Goal: Task Accomplishment & Management: Manage account settings

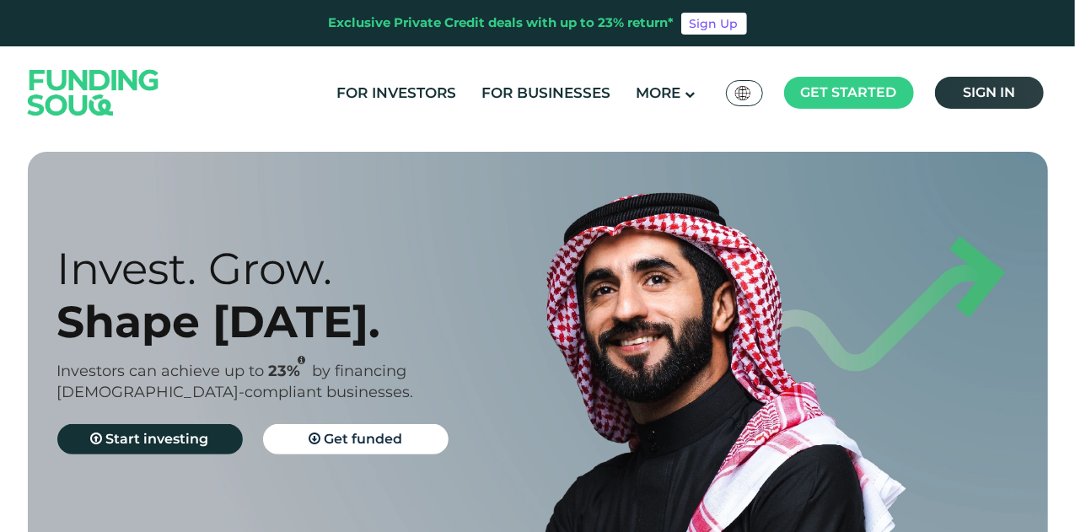
click at [986, 94] on span "Sign in" at bounding box center [989, 92] width 52 height 16
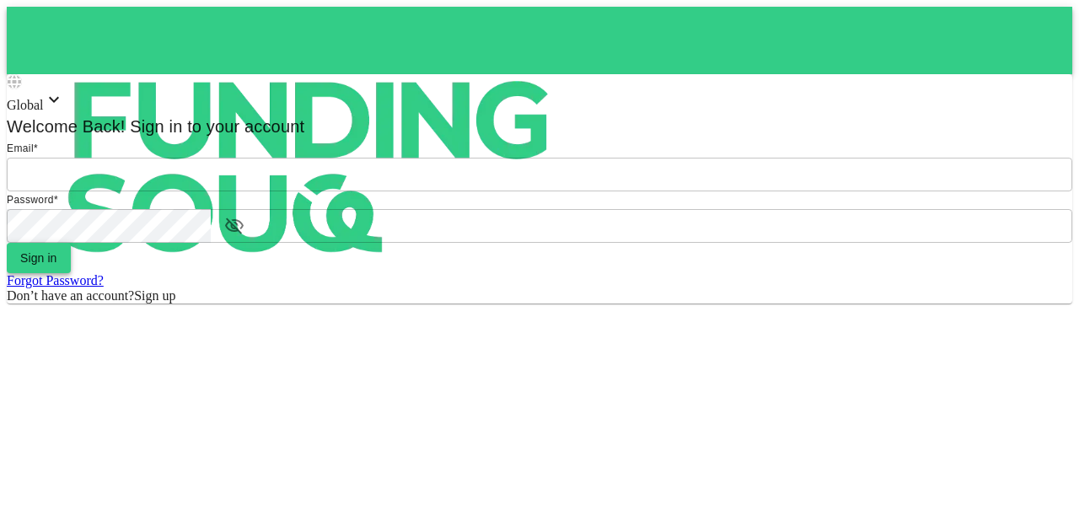
type input "[EMAIL_ADDRESS][PERSON_NAME][DOMAIN_NAME]"
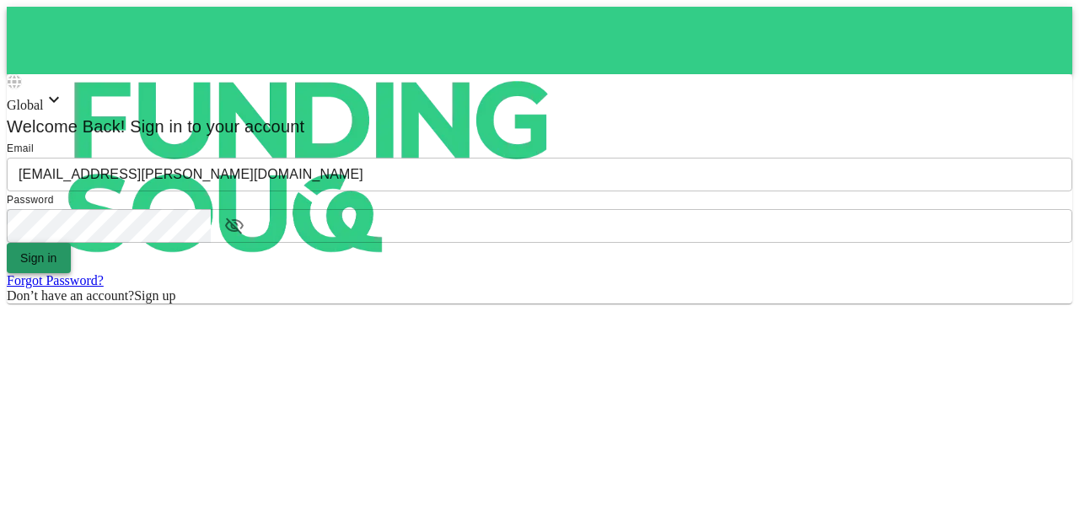
click at [71, 273] on button "Sign in" at bounding box center [39, 258] width 64 height 30
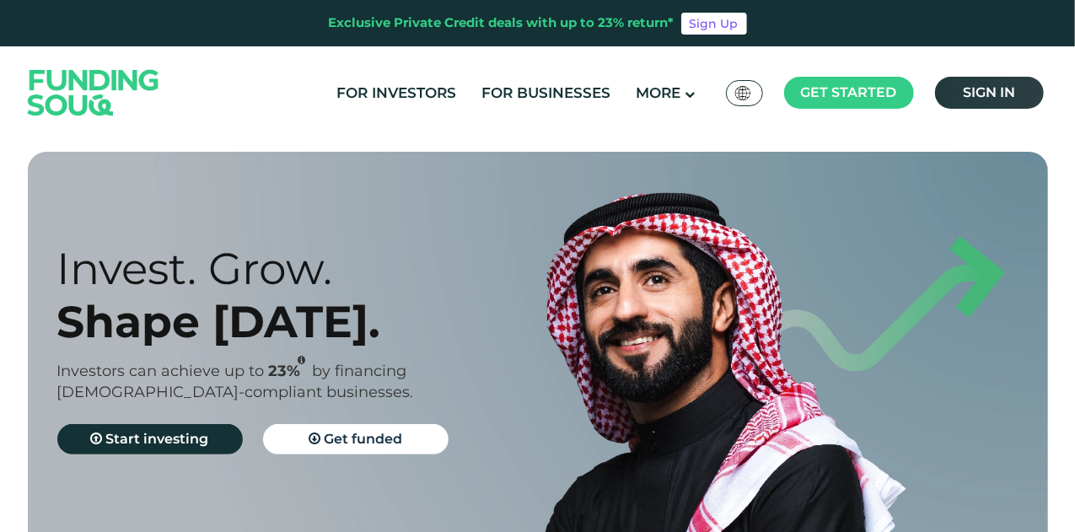
click at [977, 97] on span "Sign in" at bounding box center [989, 92] width 52 height 16
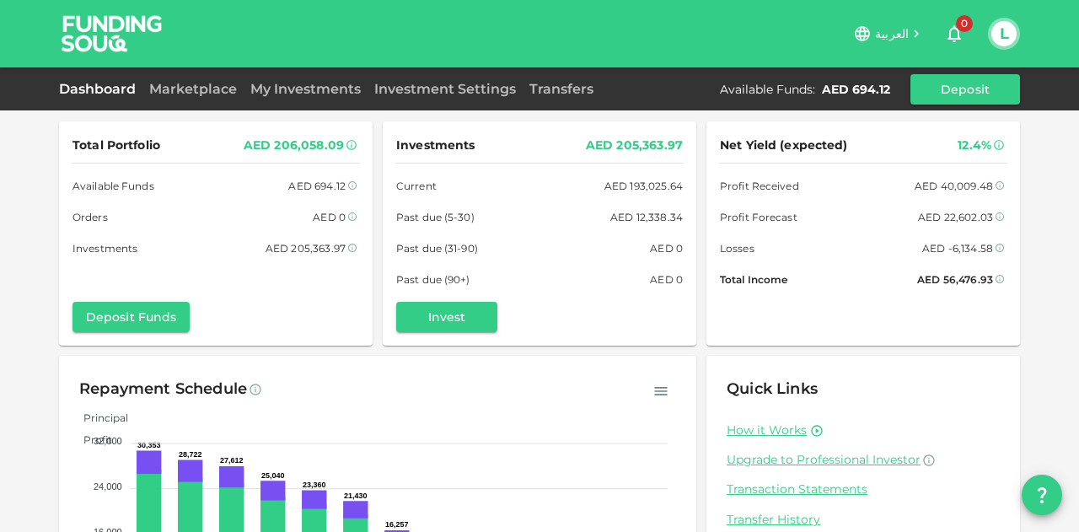
click at [187, 79] on div "Marketplace" at bounding box center [193, 89] width 101 height 20
click at [200, 90] on link "Marketplace" at bounding box center [193, 89] width 101 height 16
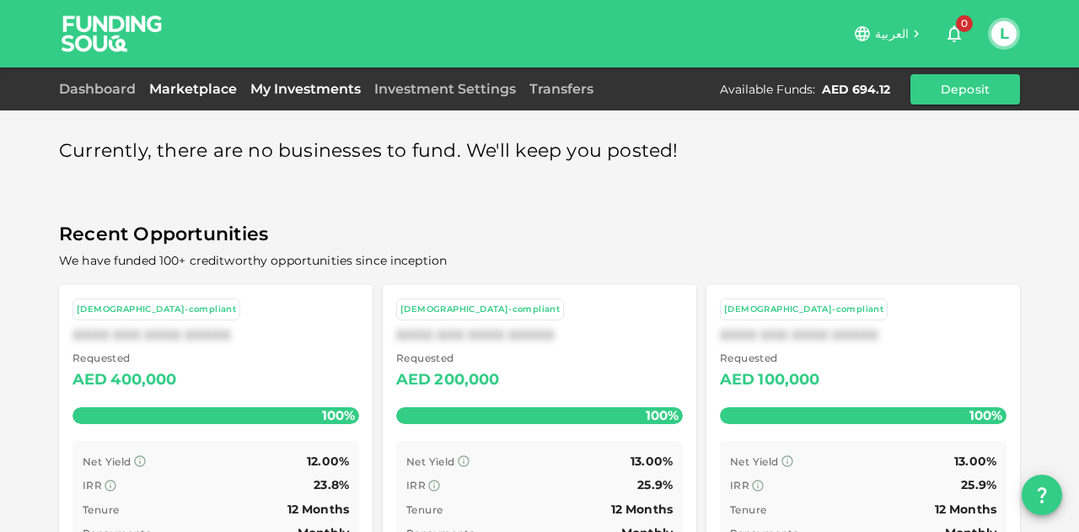
click at [342, 88] on link "My Investments" at bounding box center [306, 89] width 124 height 16
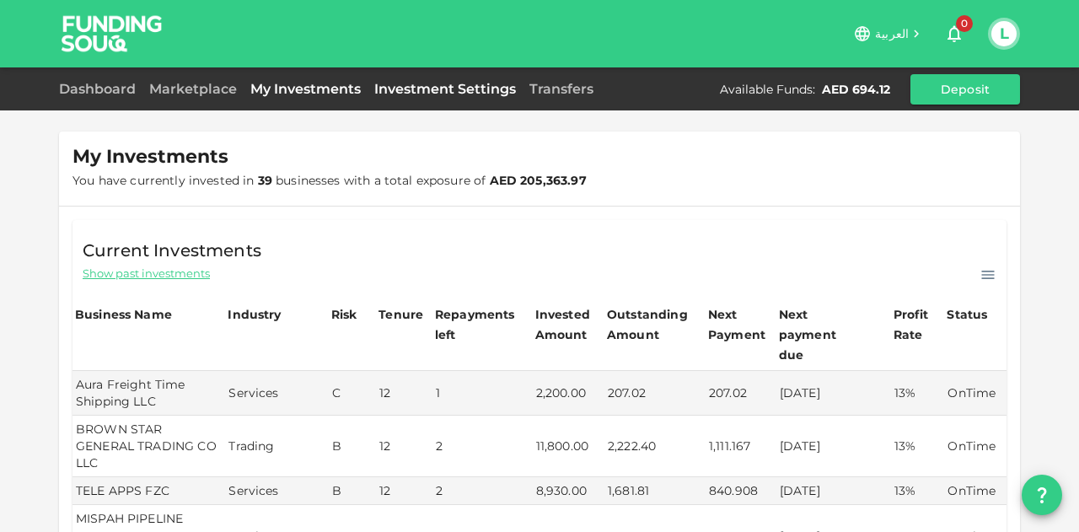
click at [457, 87] on link "Investment Settings" at bounding box center [445, 89] width 155 height 16
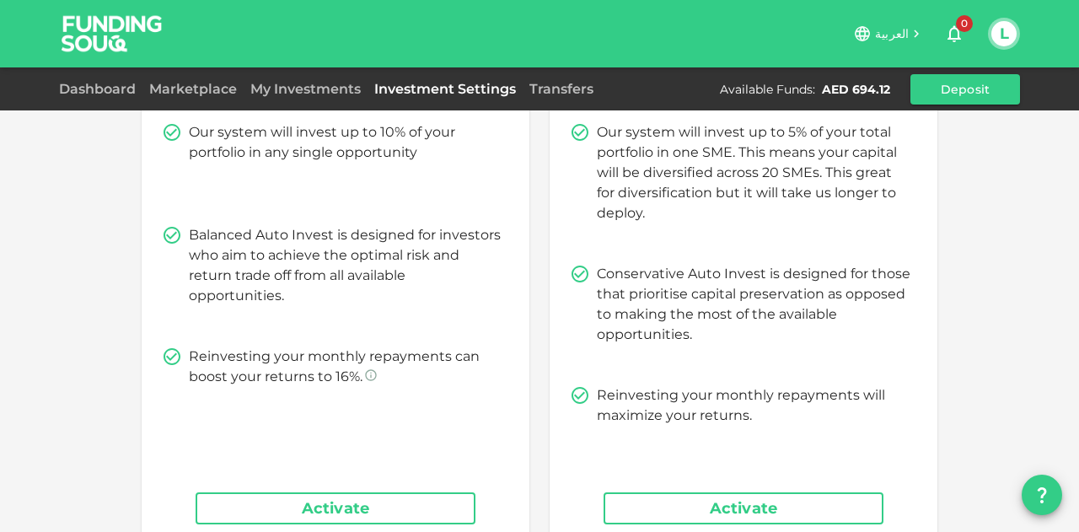
scroll to position [363, 0]
